Goal: Task Accomplishment & Management: Manage account settings

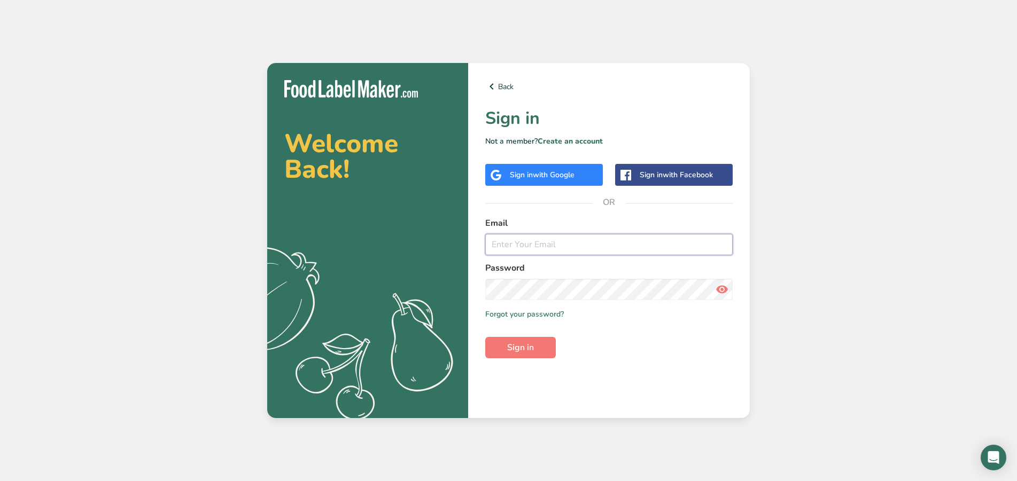
click at [512, 240] on input "email" at bounding box center [608, 244] width 247 height 21
paste input "[EMAIL_ADDRESS][DOMAIN_NAME]"
type input "[EMAIL_ADDRESS][DOMAIN_NAME]"
click at [518, 348] on span "Sign in" at bounding box center [520, 347] width 27 height 13
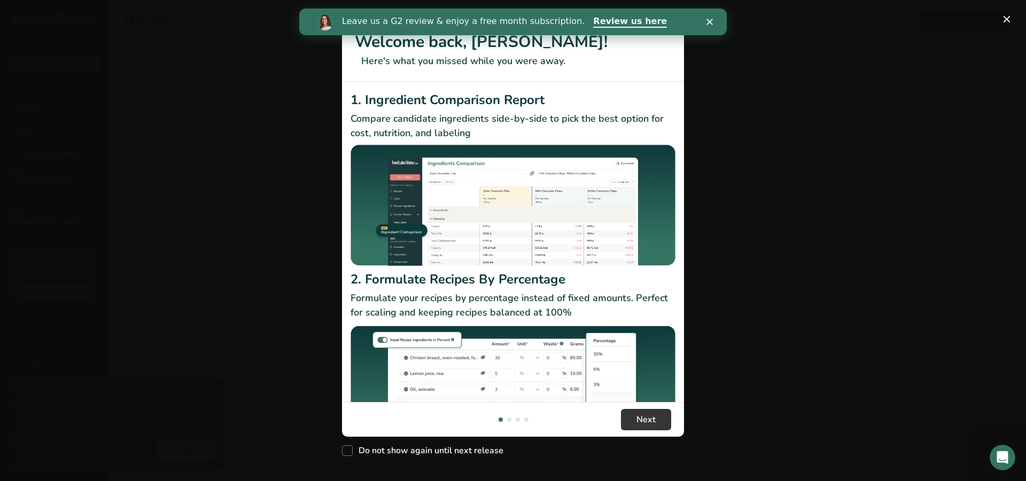
click at [666, 90] on h2 "1. Ingredient Comparison Report" at bounding box center [513, 99] width 325 height 19
click at [705, 25] on div "Leave us a G2 review & enjoy a free month subscription. Review us here" at bounding box center [512, 22] width 427 height 18
click at [707, 21] on icon "Close" at bounding box center [709, 22] width 6 height 6
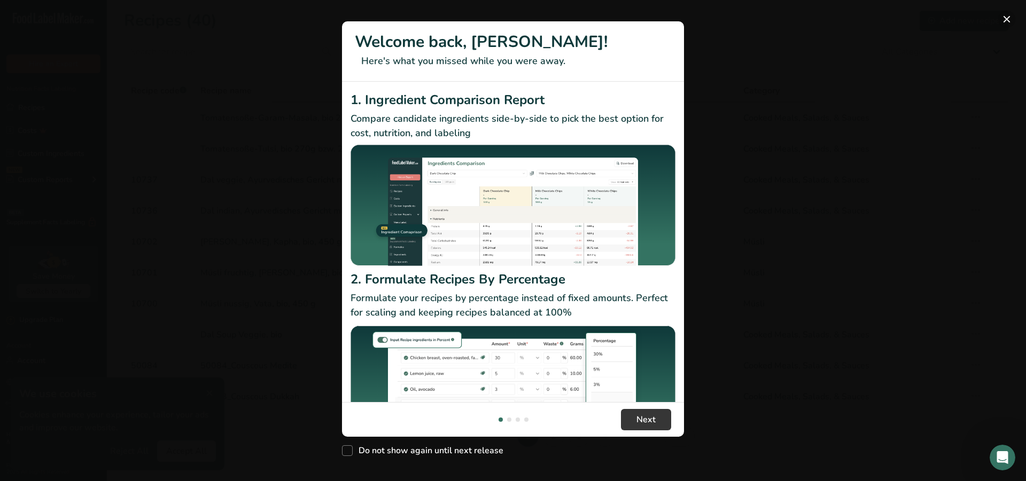
click at [1003, 20] on button "New Features" at bounding box center [1006, 19] width 17 height 17
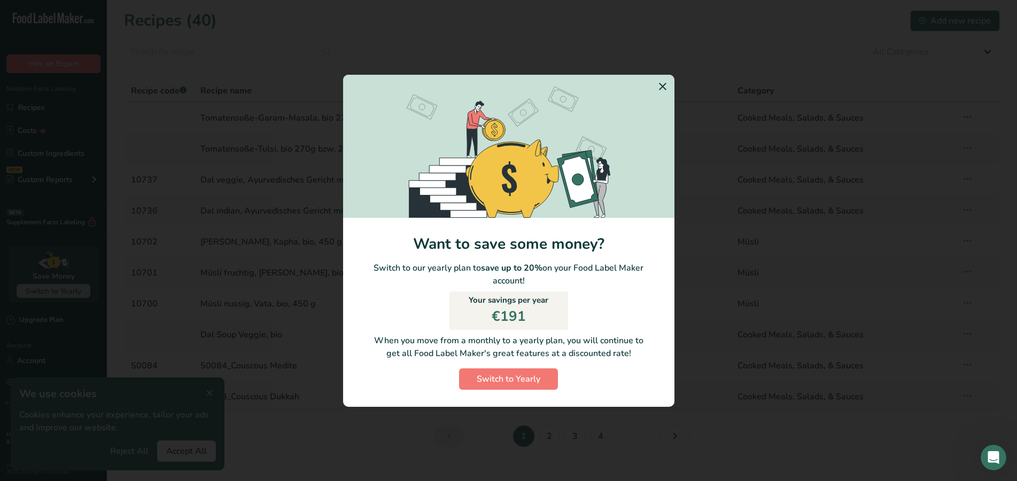
click at [661, 90] on icon "Switch to Yearly Modal" at bounding box center [662, 86] width 13 height 19
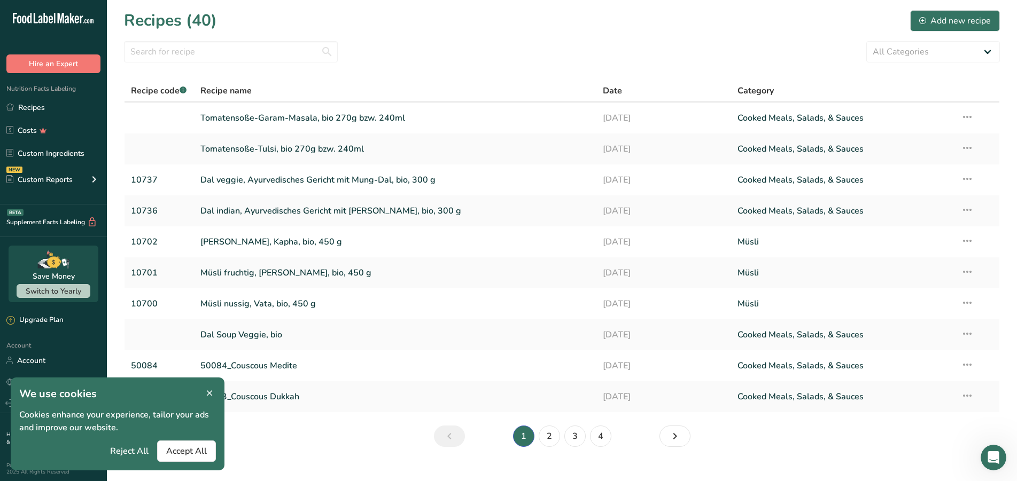
click at [211, 393] on icon at bounding box center [210, 393] width 10 height 15
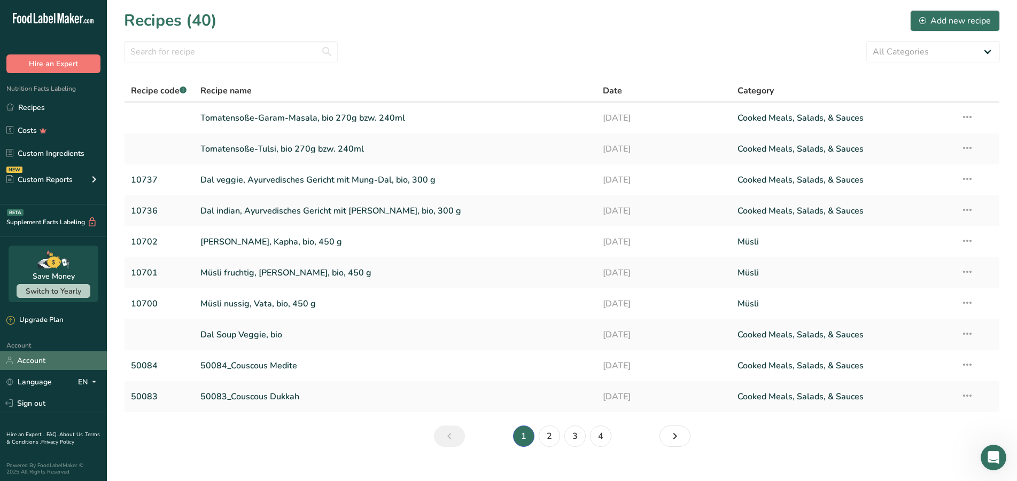
click at [52, 364] on link "Account" at bounding box center [53, 361] width 107 height 19
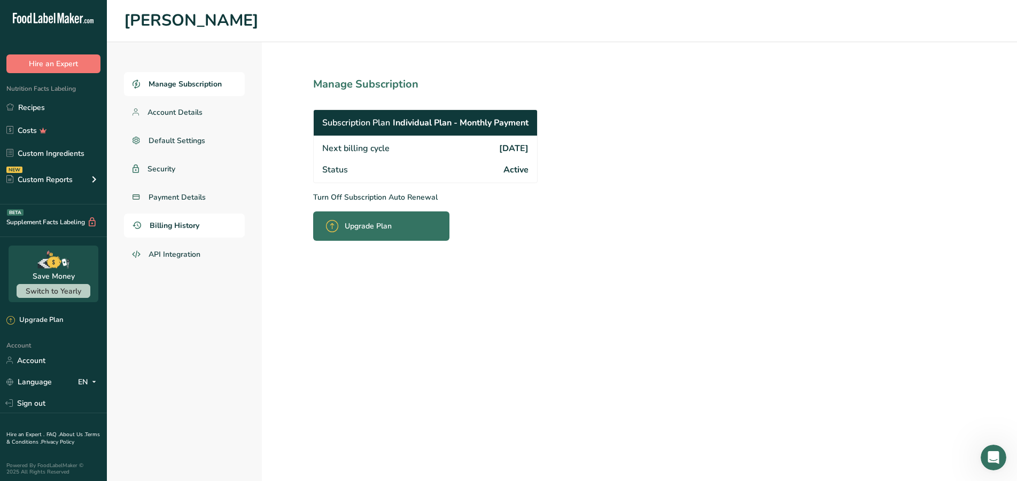
click at [169, 221] on span "Billing History" at bounding box center [175, 225] width 50 height 11
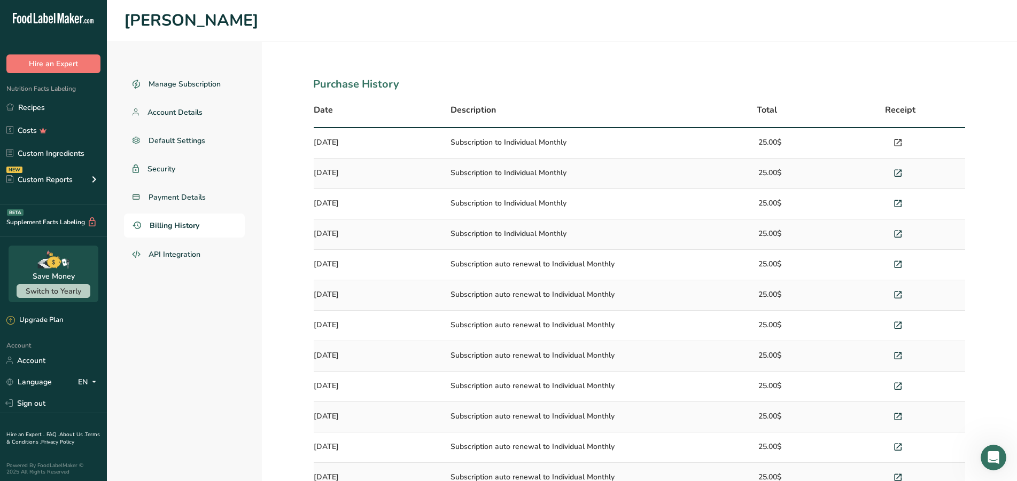
click at [896, 142] on icon at bounding box center [898, 143] width 10 height 15
click at [900, 137] on icon at bounding box center [898, 143] width 10 height 15
